Goal: Check status: Check status

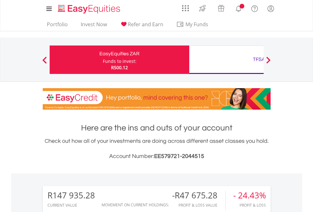
scroll to position [61, 99]
click at [103, 60] on div "Funds to invest:" at bounding box center [120, 61] width 34 height 6
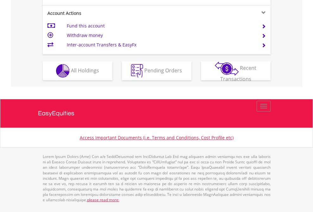
scroll to position [594, 0]
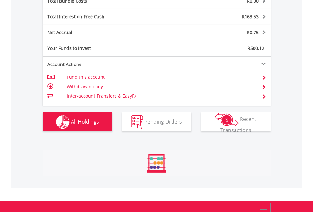
scroll to position [61, 99]
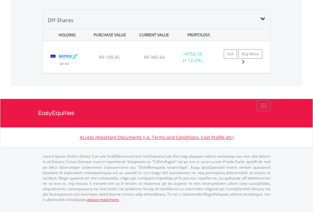
scroll to position [61, 99]
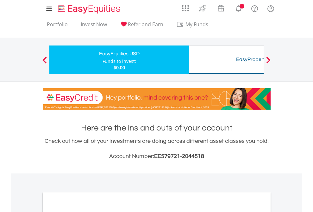
scroll to position [380, 0]
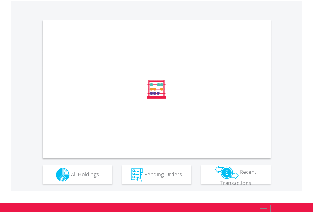
click at [71, 178] on span "All Holdings" at bounding box center [85, 174] width 28 height 7
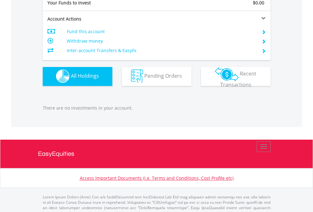
scroll to position [626, 0]
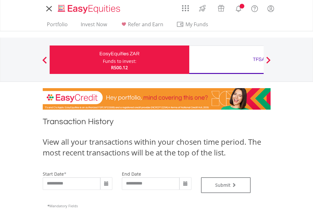
type input "**********"
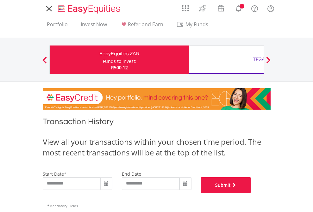
click at [251, 193] on button "Submit" at bounding box center [226, 185] width 50 height 16
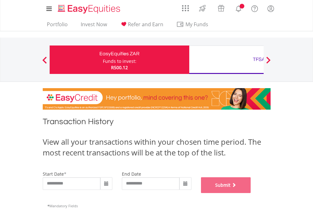
scroll to position [257, 0]
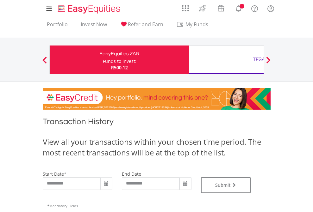
click at [226, 60] on div "TFSA" at bounding box center [259, 59] width 132 height 9
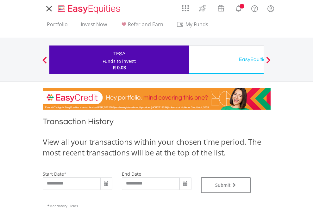
type input "**********"
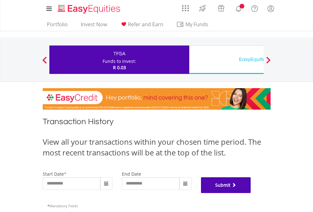
click at [251, 193] on button "Submit" at bounding box center [226, 185] width 50 height 16
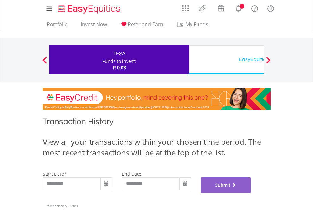
scroll to position [257, 0]
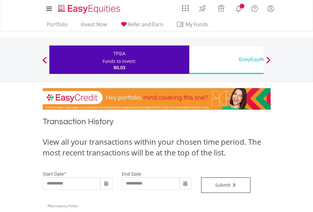
click at [226, 60] on div "EasyEquities USD" at bounding box center [259, 59] width 132 height 9
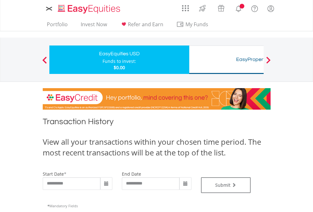
type input "**********"
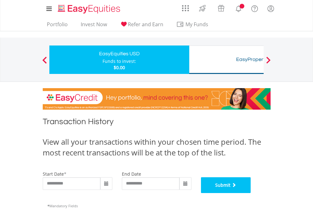
click at [251, 193] on button "Submit" at bounding box center [226, 185] width 50 height 16
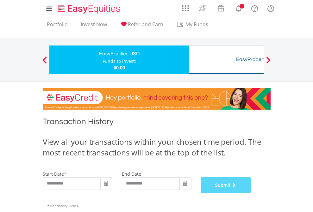
scroll to position [257, 0]
